Goal: Transaction & Acquisition: Purchase product/service

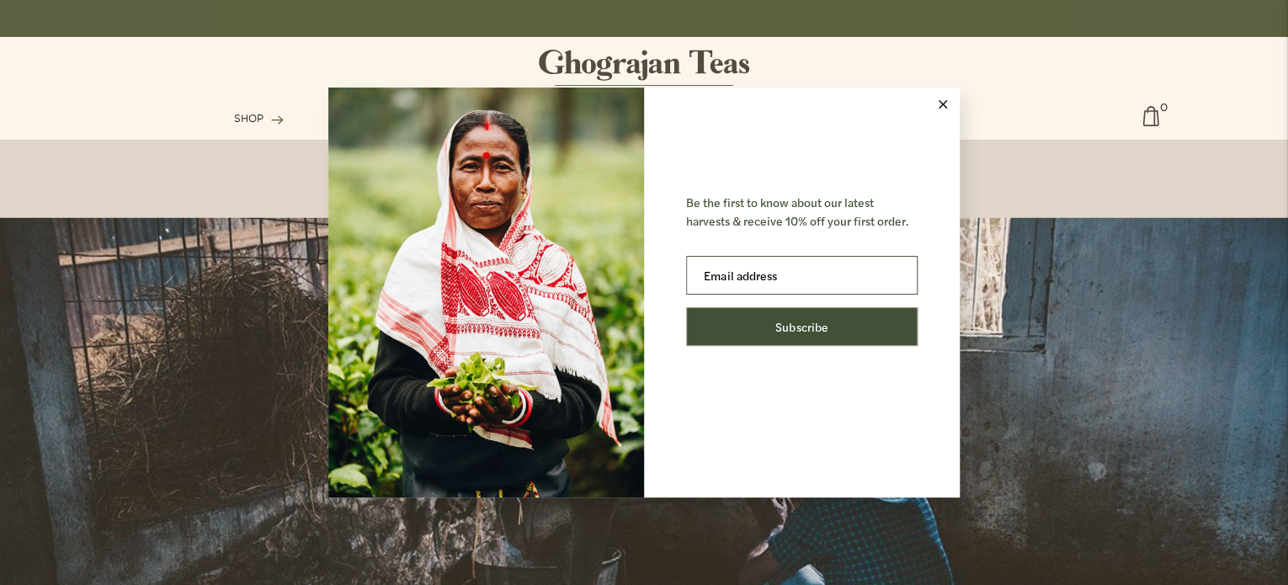
scroll to position [2863, 0]
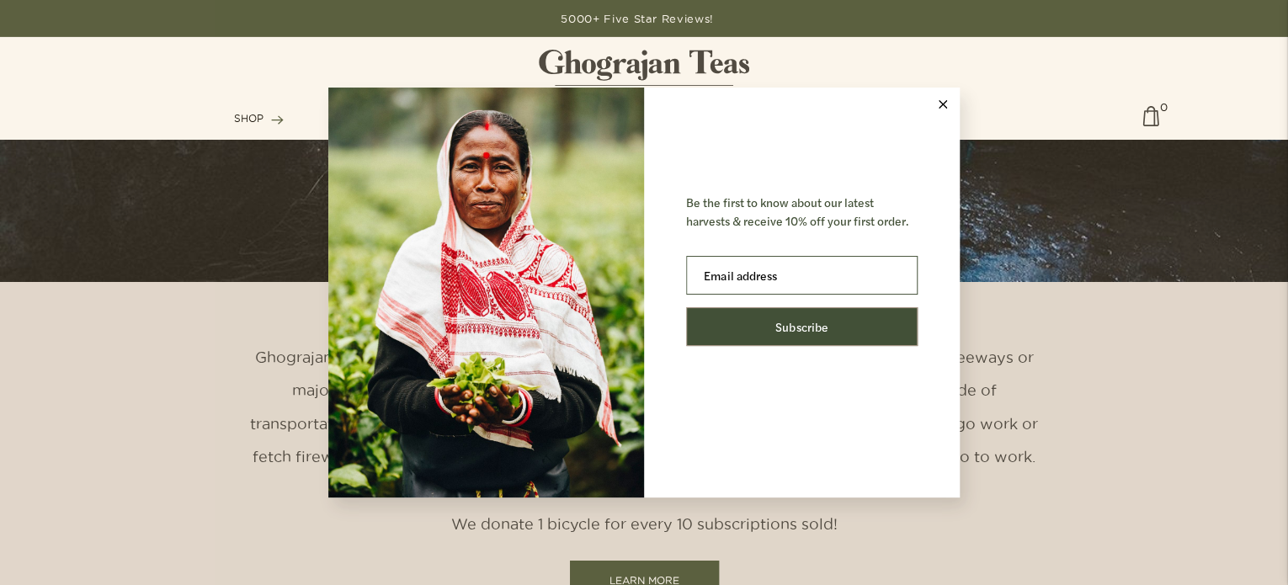
click at [734, 260] on input "Email addr l ess" at bounding box center [802, 275] width 232 height 39
type input "[EMAIL_ADDRESS][DOMAIN_NAME]"
click at [798, 329] on span "Subscribe" at bounding box center [802, 326] width 53 height 17
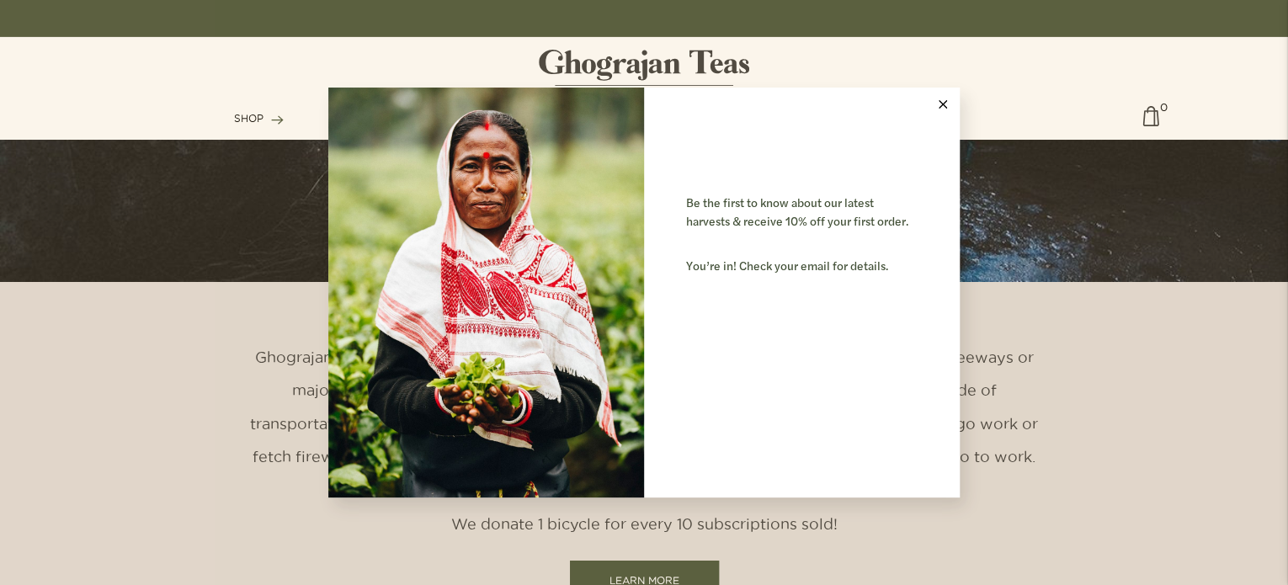
click at [948, 104] on button at bounding box center [943, 105] width 34 height 34
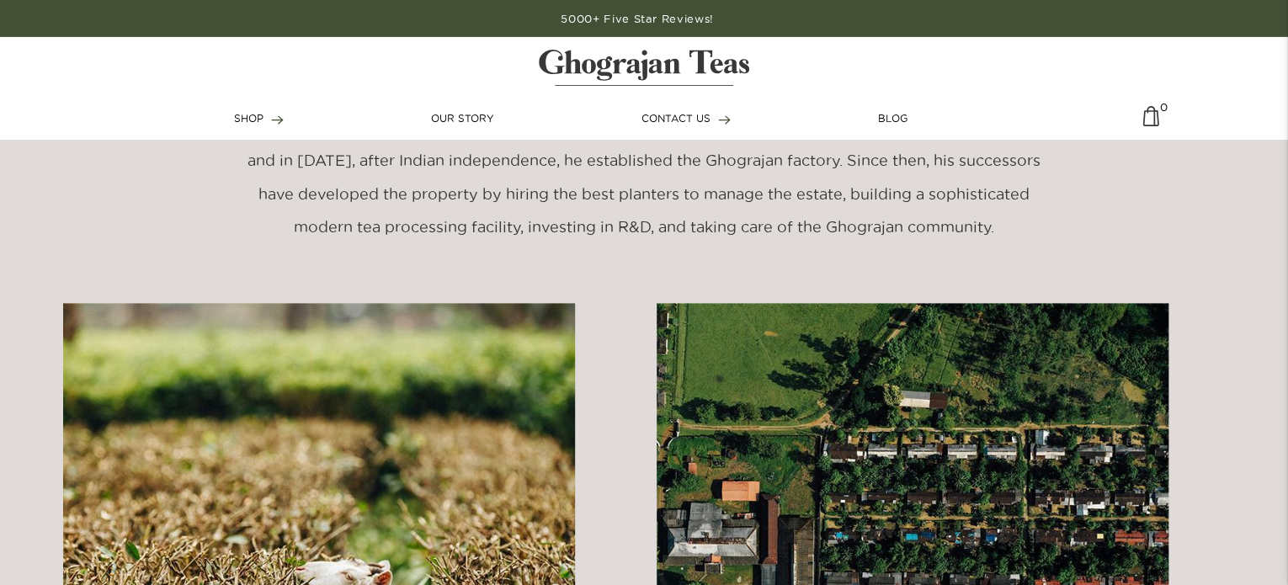
scroll to position [590, 0]
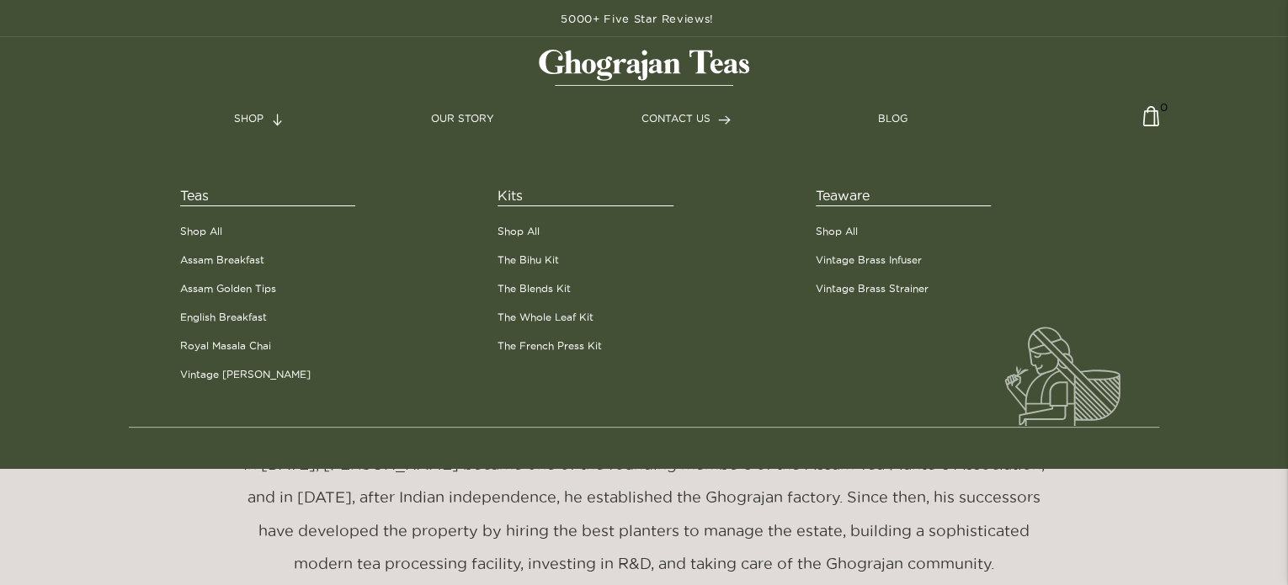
click at [259, 115] on link "SHOP" at bounding box center [259, 118] width 50 height 15
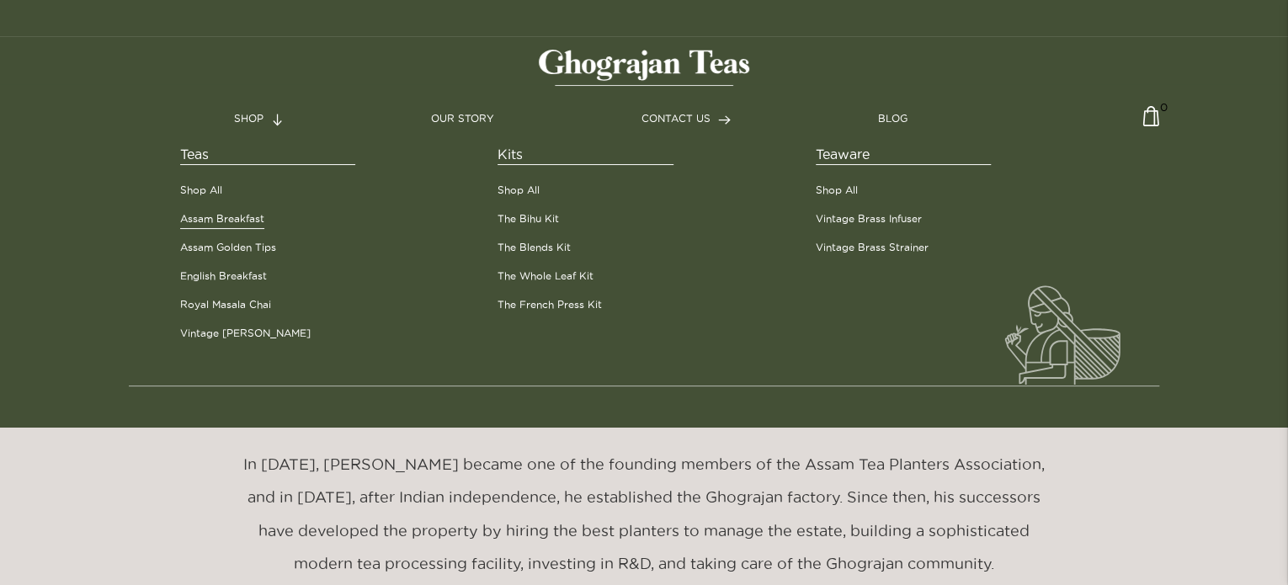
click at [239, 216] on link "Assam Breakfast" at bounding box center [222, 218] width 84 height 15
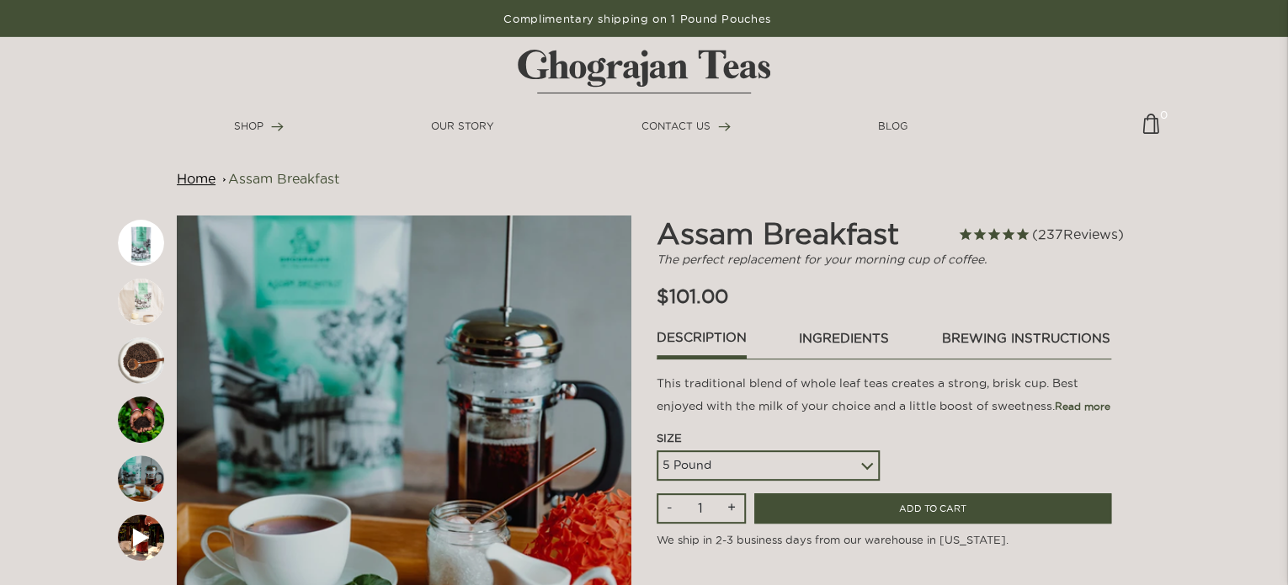
click at [862, 461] on div "5 Pound 10 Pound Paper Sack (68 lbs) Pallet - 20 Paper Sacks - 1364 lbs" at bounding box center [768, 466] width 223 height 30
click at [869, 467] on div "5 Pound 10 Pound Paper Sack (68 lbs) Pallet - 20 Paper Sacks - 1364 lbs" at bounding box center [768, 466] width 223 height 30
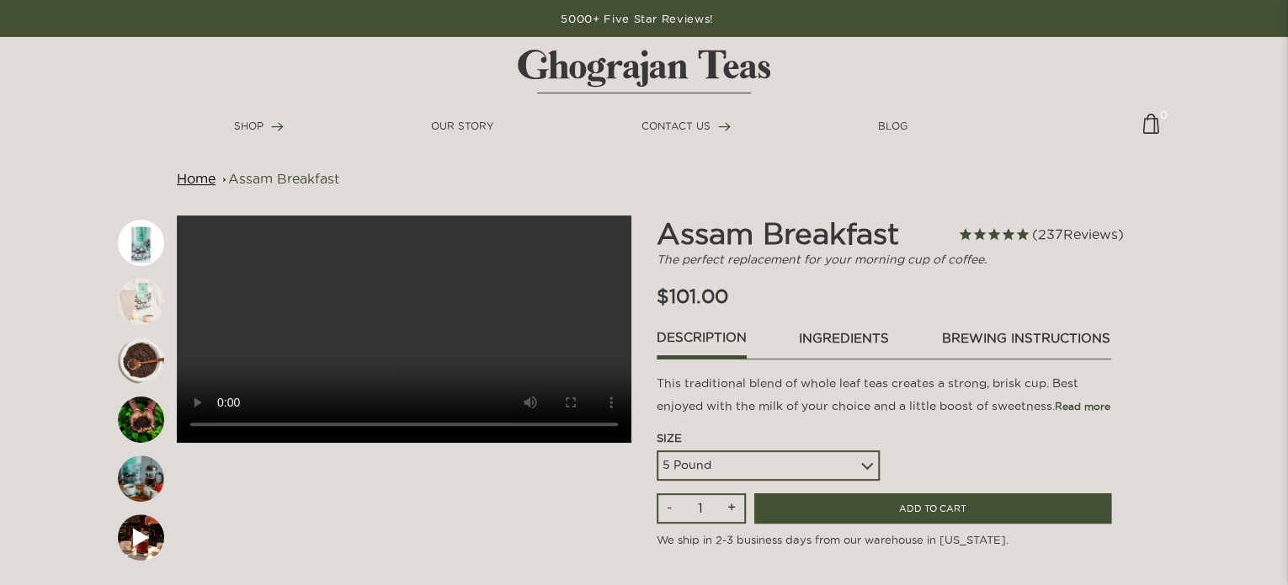
click at [861, 461] on select "5 Pound 10 Pound Paper Sack (68 lbs) Pallet - 20 Paper Sacks - 1364 lbs" at bounding box center [768, 466] width 223 height 30
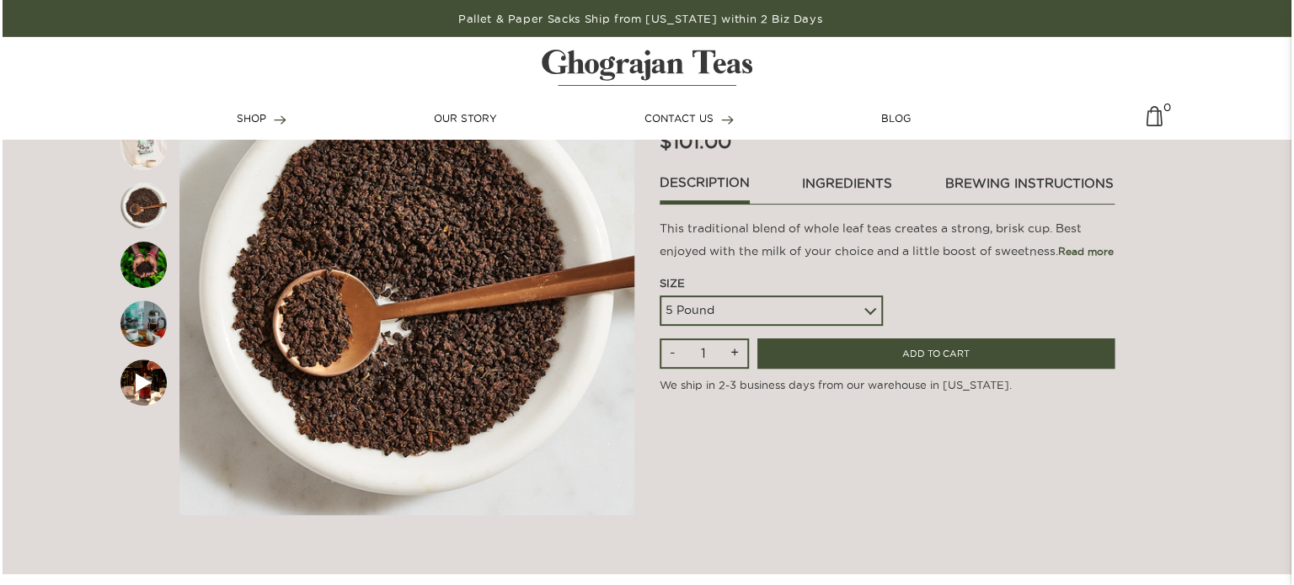
scroll to position [168, 0]
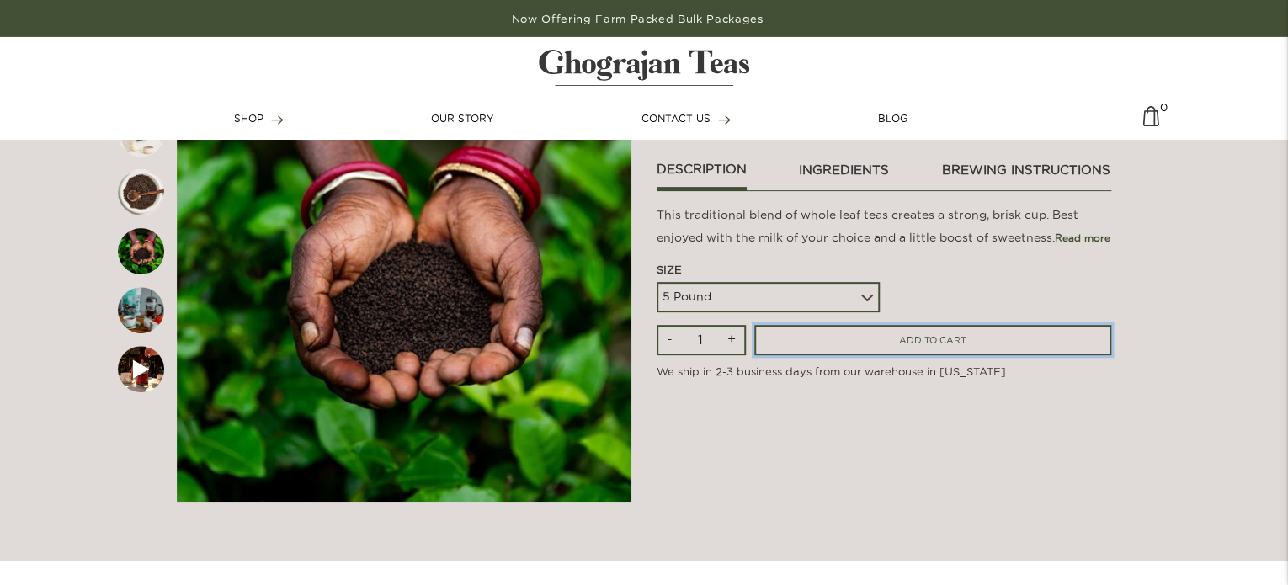
click at [927, 337] on input "ADD TO CART" at bounding box center [933, 340] width 357 height 31
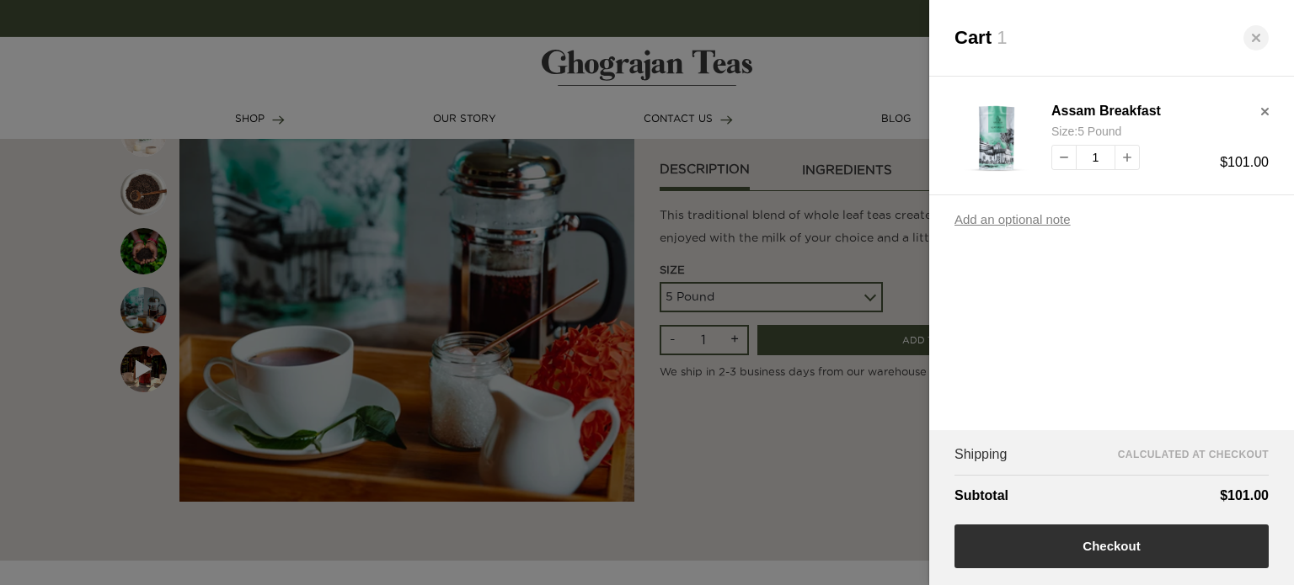
click at [1112, 542] on button "Checkout" at bounding box center [1111, 547] width 314 height 44
